Goal: Task Accomplishment & Management: Use online tool/utility

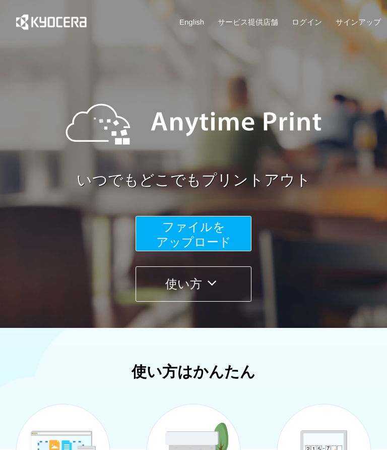
click at [171, 231] on span "ファイルを ​​アップロード" at bounding box center [193, 234] width 75 height 29
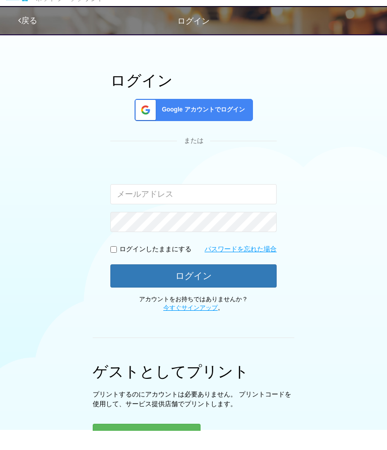
scroll to position [163, 0]
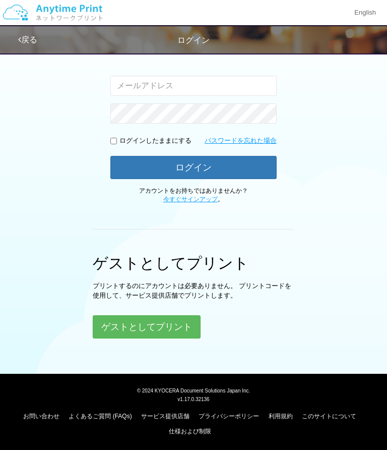
click at [151, 325] on button "ゲストとしてプリント" at bounding box center [147, 326] width 108 height 23
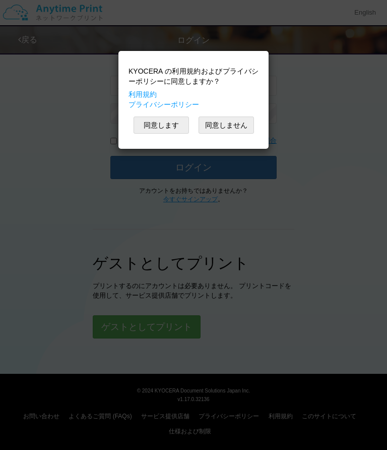
click at [161, 127] on button "同意します" at bounding box center [161, 125] width 55 height 17
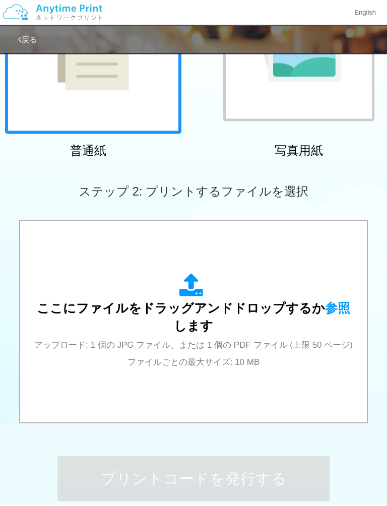
scroll to position [163, 0]
click at [169, 303] on span "ここにファイルをドラッグアンドドロップするか 参照 します" at bounding box center [194, 317] width 314 height 32
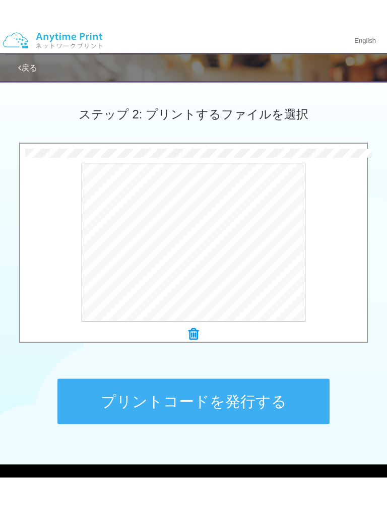
scroll to position [271, 0]
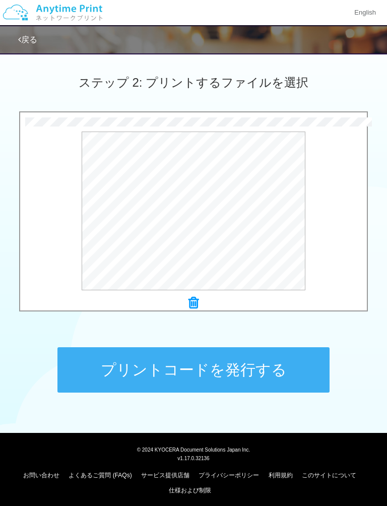
click at [230, 374] on button "プリントコードを発行する" at bounding box center [194, 370] width 272 height 45
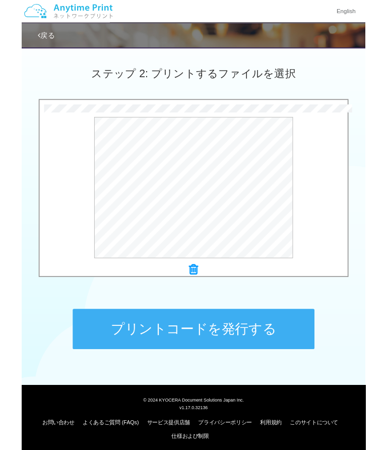
scroll to position [0, 0]
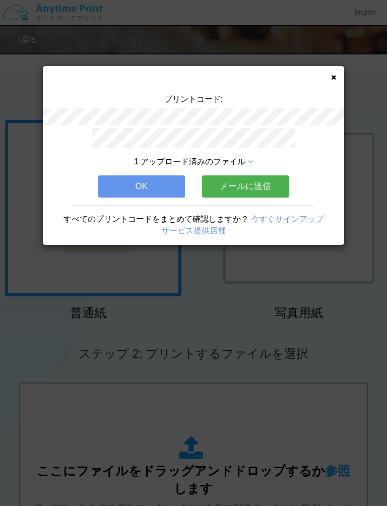
click at [336, 79] on icon at bounding box center [333, 77] width 5 height 7
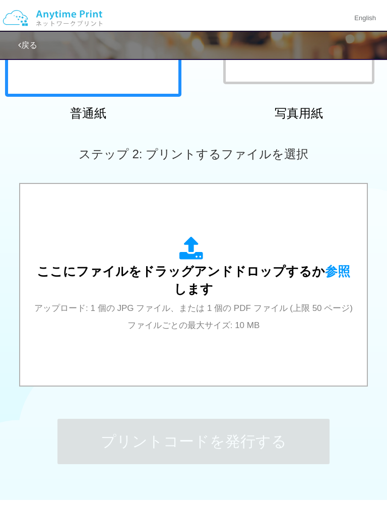
scroll to position [208, 0]
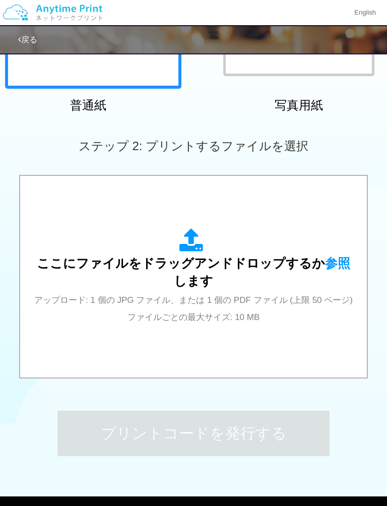
click at [233, 260] on span "ここにファイルをドラッグアンドドロップするか 参照 します" at bounding box center [194, 272] width 314 height 32
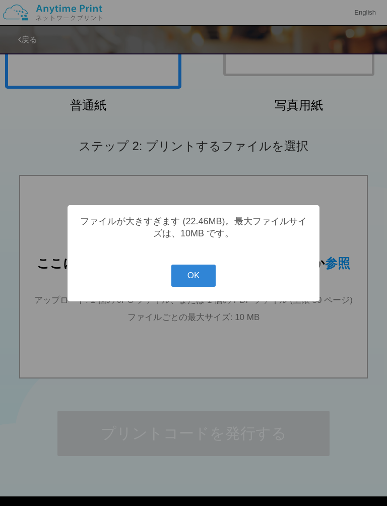
click at [201, 280] on button "OK" at bounding box center [194, 276] width 45 height 22
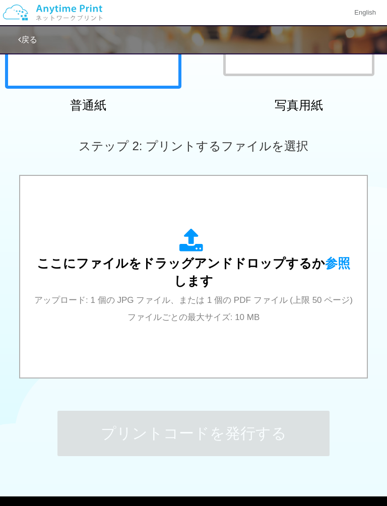
click at [243, 272] on div "ここにファイルをドラッグアンドドロップするか 参照 します アップロード: 1 個の JPG ファイル、または 1 個の PDF ファイル (上限 50 ペー…" at bounding box center [193, 277] width 326 height 96
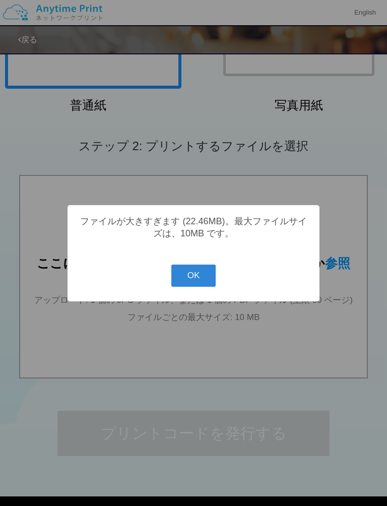
click at [203, 280] on button "OK" at bounding box center [194, 276] width 45 height 22
